Goal: Transaction & Acquisition: Purchase product/service

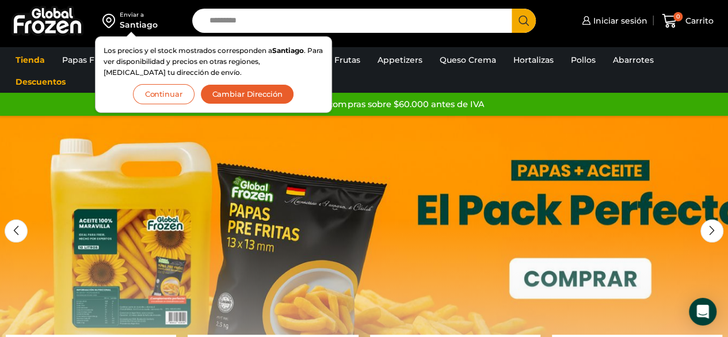
click at [156, 94] on button "Continuar" at bounding box center [164, 94] width 62 height 20
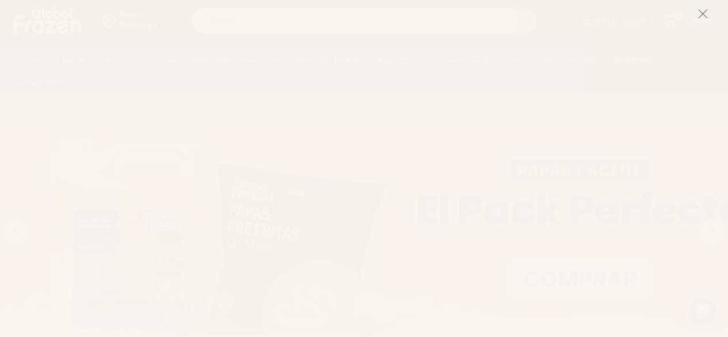
click at [702, 16] on icon at bounding box center [702, 14] width 10 height 10
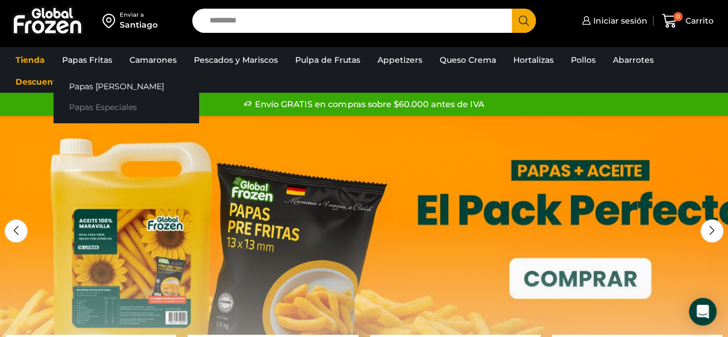
click at [96, 107] on link "Papas Especiales" at bounding box center [126, 107] width 145 height 21
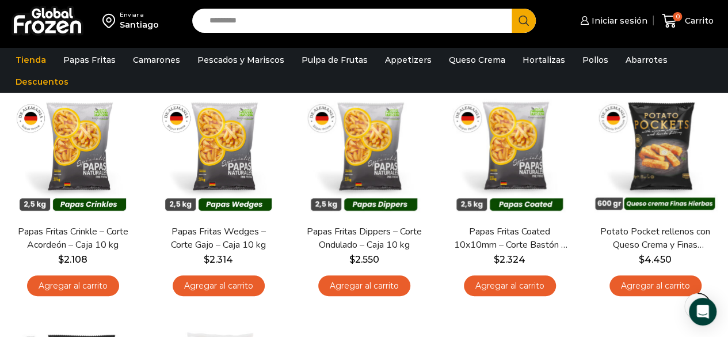
scroll to position [115, 0]
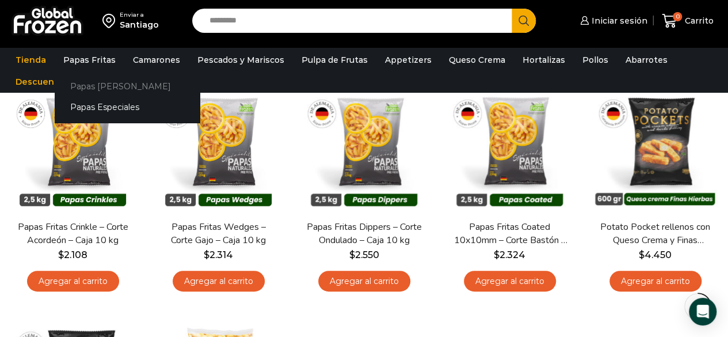
click at [90, 85] on link "Papas [PERSON_NAME]" at bounding box center [127, 85] width 145 height 21
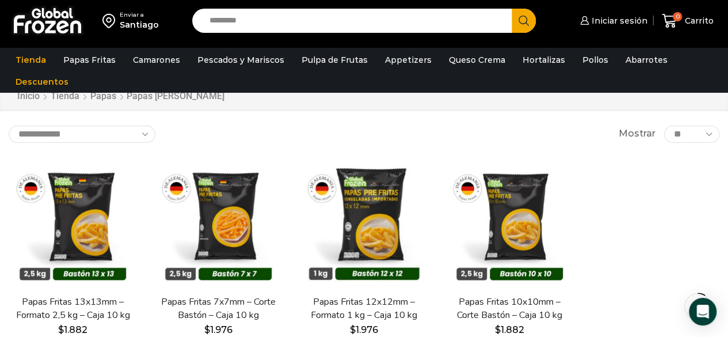
scroll to position [38, 0]
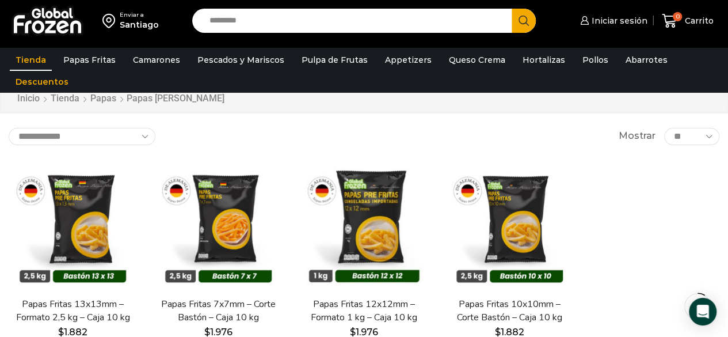
click at [33, 62] on link "Tienda" at bounding box center [31, 60] width 42 height 22
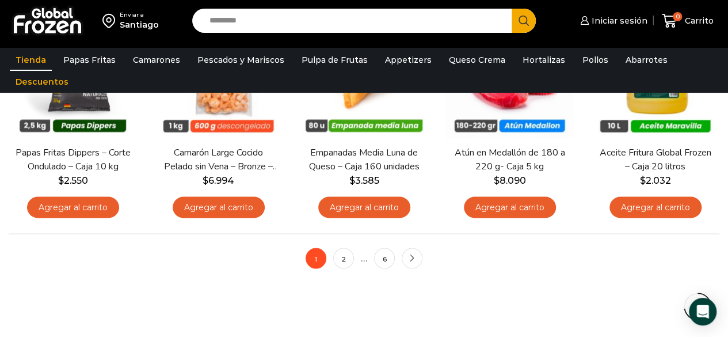
scroll to position [926, 0]
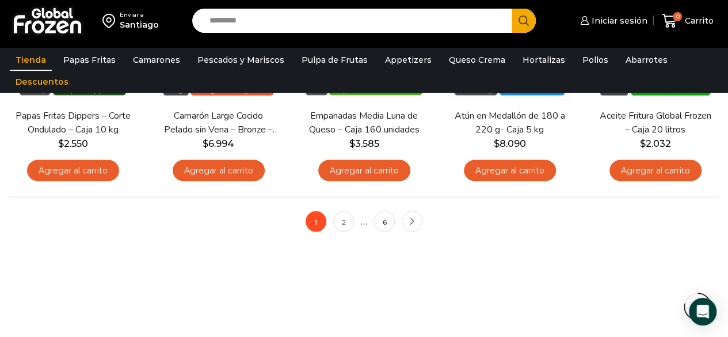
drag, startPoint x: 344, startPoint y: 221, endPoint x: 349, endPoint y: 207, distance: 15.1
click at [344, 221] on link "2" at bounding box center [343, 221] width 21 height 21
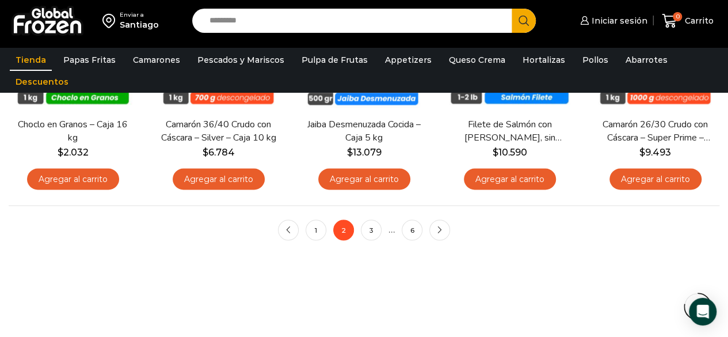
scroll to position [918, 0]
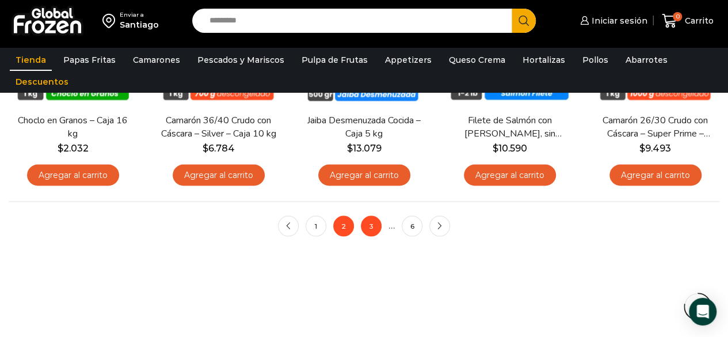
click at [373, 223] on link "3" at bounding box center [371, 225] width 21 height 21
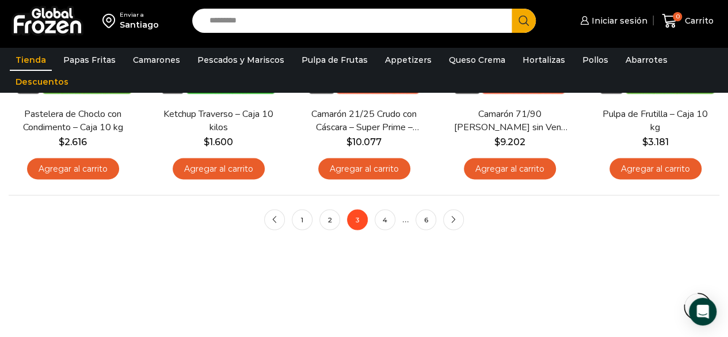
scroll to position [879, 0]
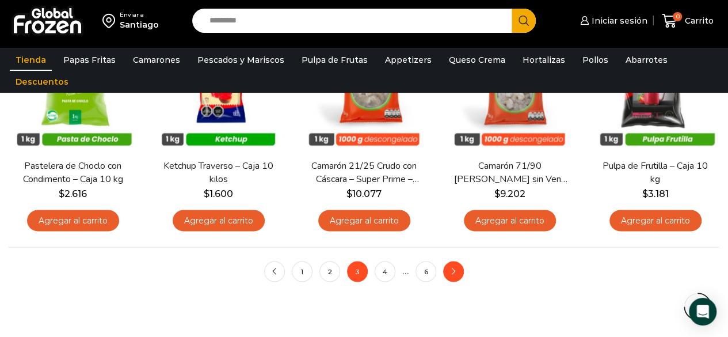
click at [457, 270] on icon "next" at bounding box center [453, 271] width 7 height 7
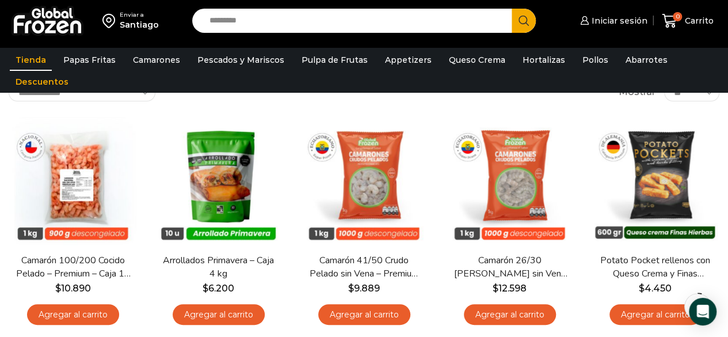
scroll to position [90, 0]
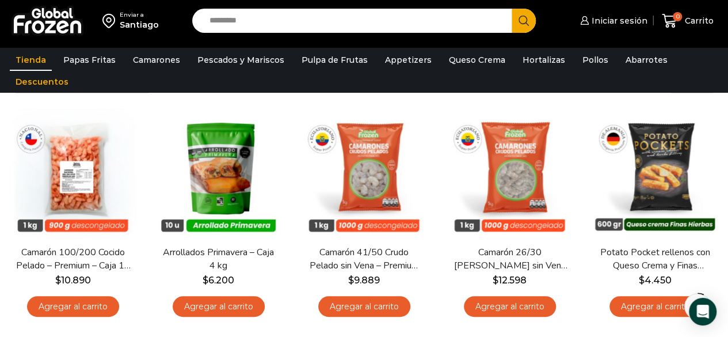
drag, startPoint x: 730, startPoint y: 60, endPoint x: 732, endPoint y: 80, distance: 20.3
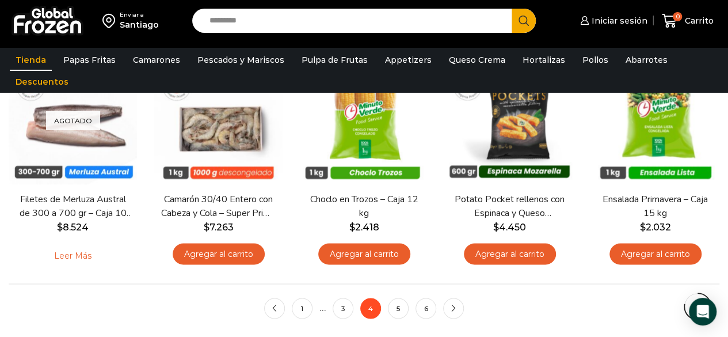
scroll to position [922, 0]
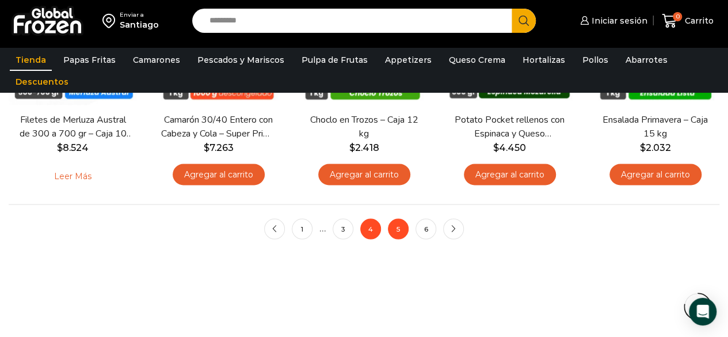
click at [398, 235] on link "5" at bounding box center [398, 228] width 21 height 21
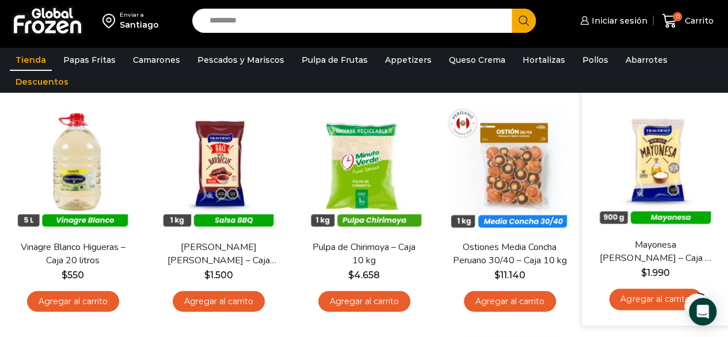
drag, startPoint x: 733, startPoint y: 59, endPoint x: 726, endPoint y: 95, distance: 37.6
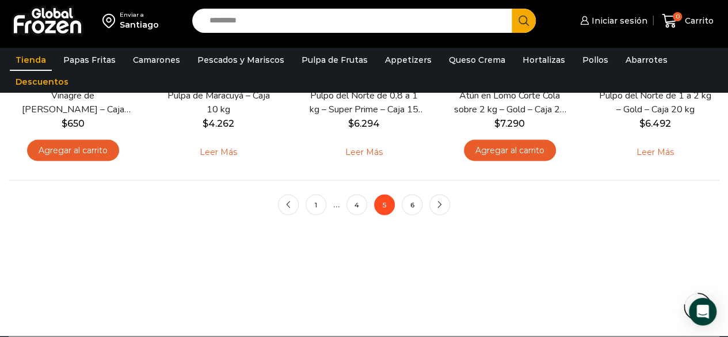
scroll to position [947, 0]
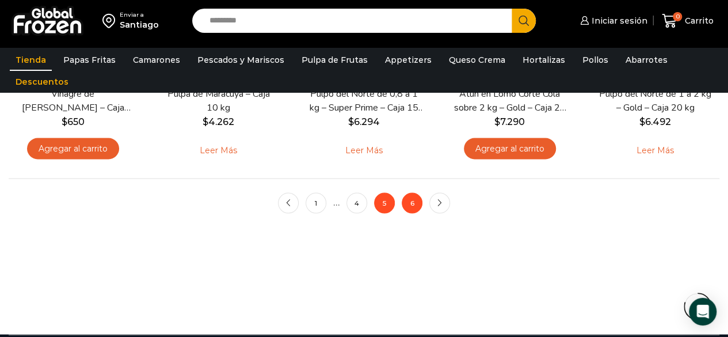
click at [410, 201] on link "6" at bounding box center [412, 202] width 21 height 21
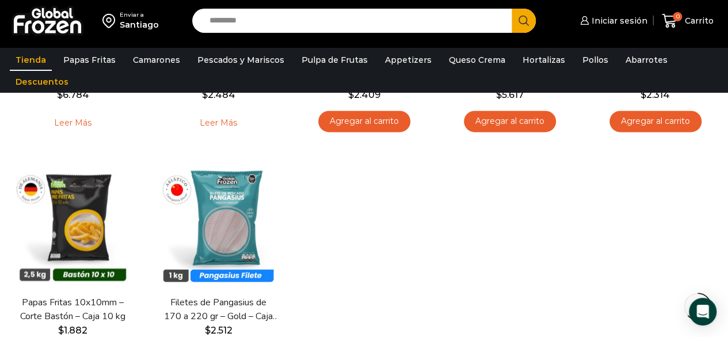
scroll to position [750, 0]
